Goal: Task Accomplishment & Management: Use online tool/utility

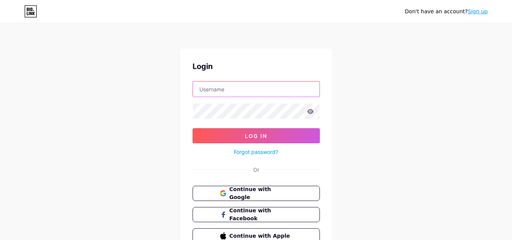
click at [212, 92] on input "text" at bounding box center [256, 88] width 127 height 15
paste input "melbournedeluxe"
type input "melbournedeluxe"
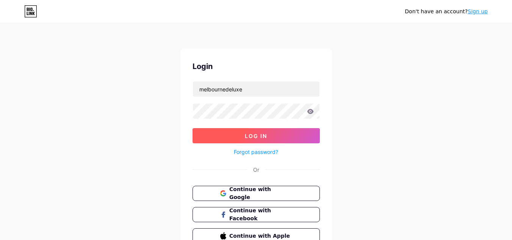
click at [275, 135] on button "Log In" at bounding box center [256, 135] width 127 height 15
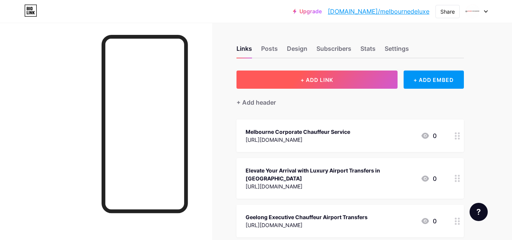
click at [321, 81] on span "+ ADD LINK" at bounding box center [317, 80] width 33 height 6
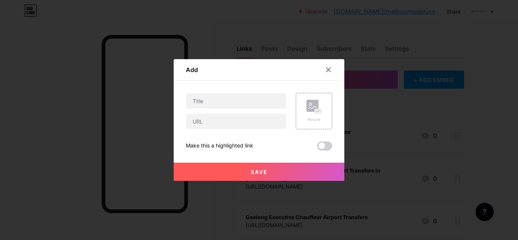
click at [216, 92] on div "Content YouTube Play YouTube video without leaving your page. ADD Vimeo Play Vi…" at bounding box center [259, 116] width 146 height 70
click at [217, 98] on input "text" at bounding box center [236, 100] width 100 height 15
paste input "Melbourne Minibus Airport Transfers"
type input "Melbourne Minibus Airport Transfers"
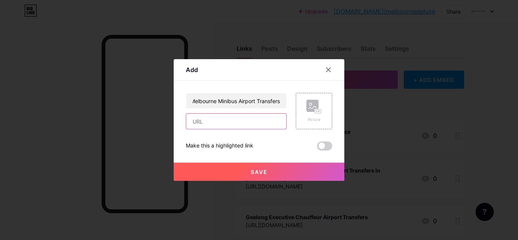
scroll to position [0, 0]
click at [218, 121] on input "text" at bounding box center [236, 121] width 100 height 15
click at [216, 121] on input "text" at bounding box center [236, 121] width 100 height 15
paste input "[URL][DOMAIN_NAME]"
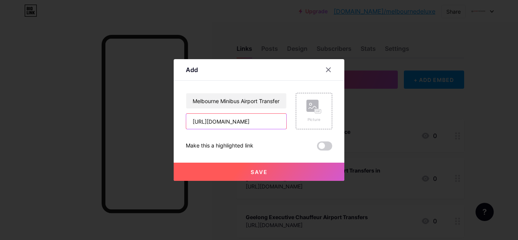
type input "[URL][DOMAIN_NAME]"
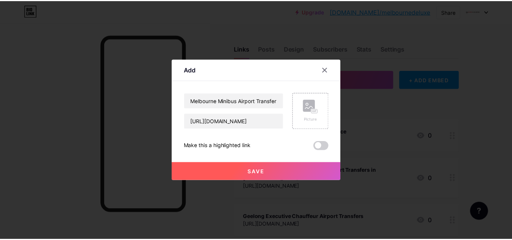
scroll to position [0, 0]
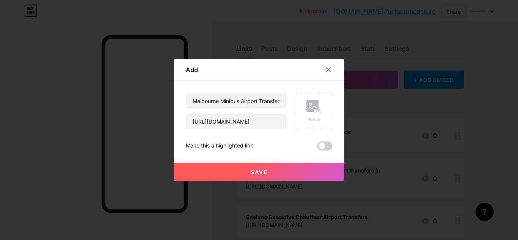
click at [242, 169] on button "Save" at bounding box center [259, 172] width 171 height 18
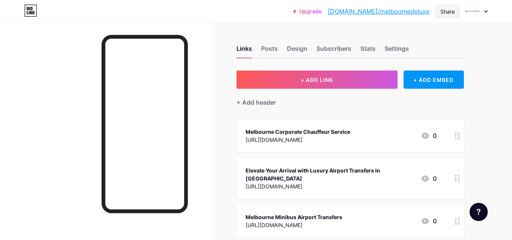
click at [456, 12] on div "Share" at bounding box center [447, 11] width 24 height 13
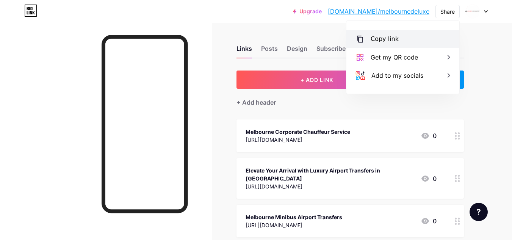
click at [420, 39] on div "Copy link" at bounding box center [402, 39] width 113 height 18
